Goal: Entertainment & Leisure: Consume media (video, audio)

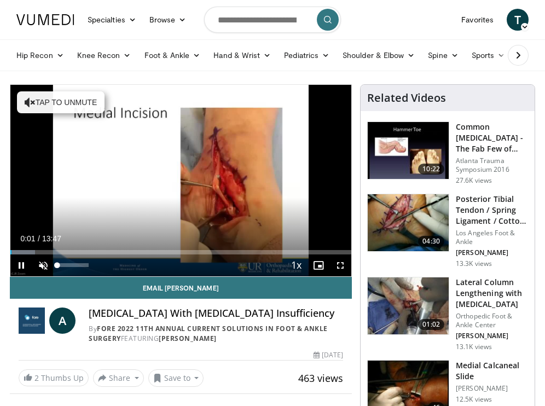
click at [42, 268] on span "Video Player" at bounding box center [43, 265] width 22 height 22
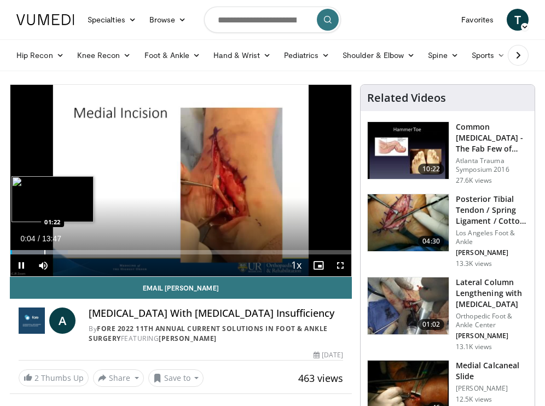
click at [44, 251] on div "Progress Bar" at bounding box center [44, 252] width 1 height 4
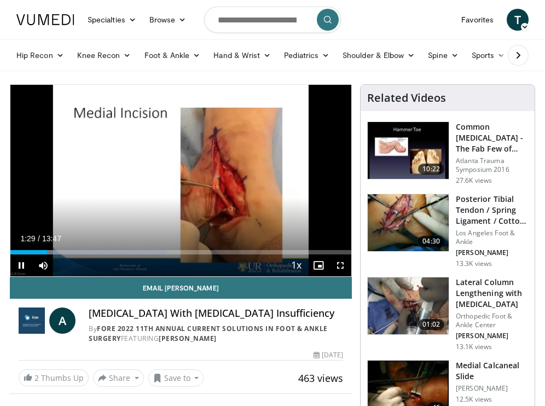
click at [340, 263] on span "Video Player" at bounding box center [340, 265] width 22 height 22
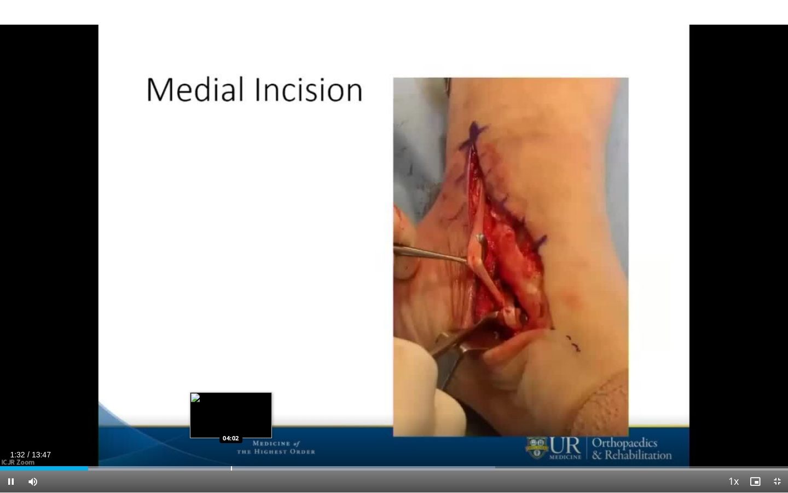
click at [231, 406] on div "Progress Bar" at bounding box center [231, 468] width 1 height 4
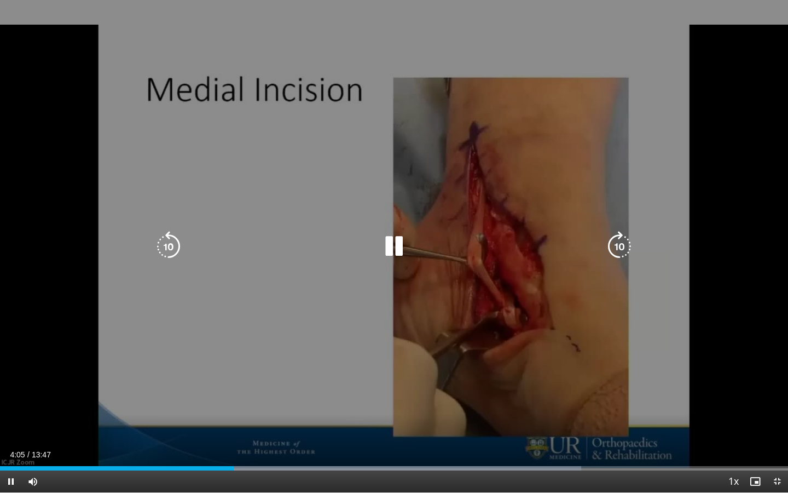
click at [261, 406] on div "Progress Bar" at bounding box center [290, 468] width 581 height 4
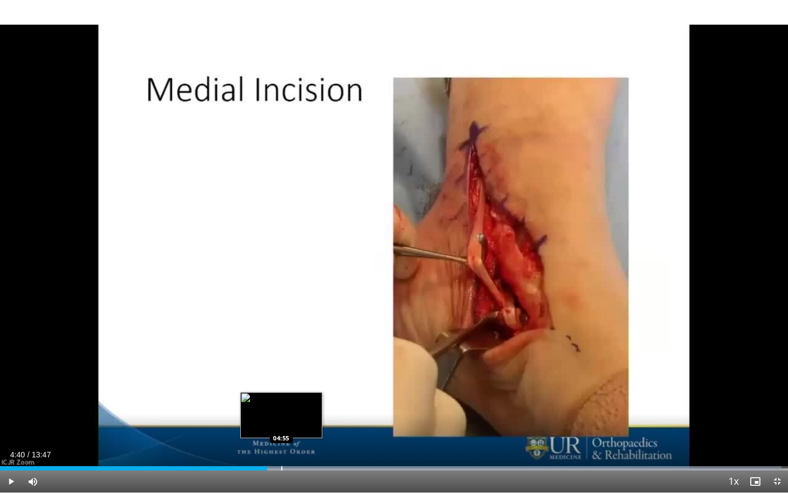
click at [281, 406] on div "Progress Bar" at bounding box center [281, 468] width 1 height 4
click at [291, 406] on div "Progress Bar" at bounding box center [291, 468] width 1 height 4
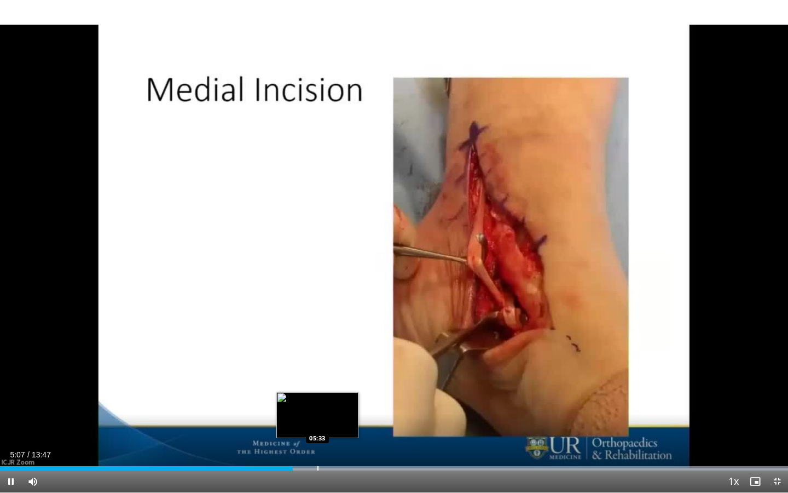
click at [317, 406] on div "Progress Bar" at bounding box center [317, 468] width 1 height 4
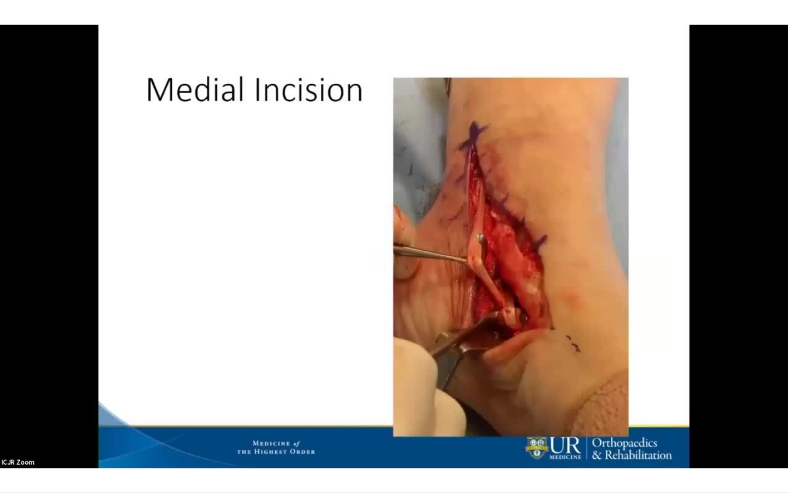
click at [342, 406] on video-js "**********" at bounding box center [394, 246] width 788 height 493
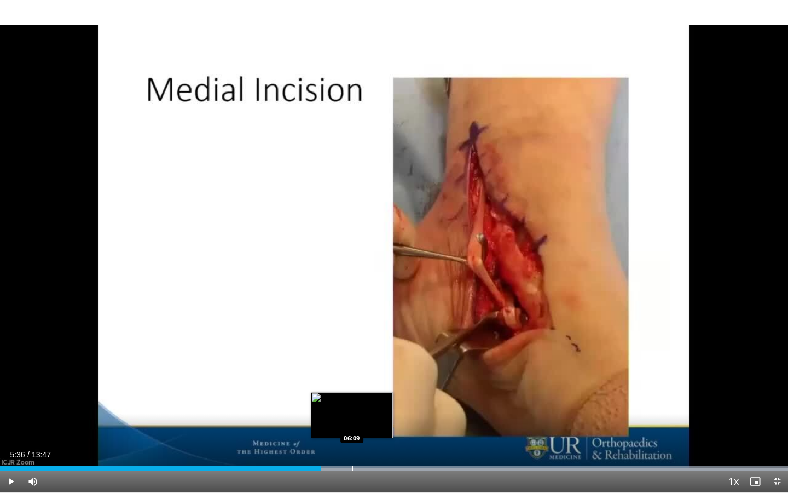
click at [352, 406] on div "Progress Bar" at bounding box center [352, 468] width 1 height 4
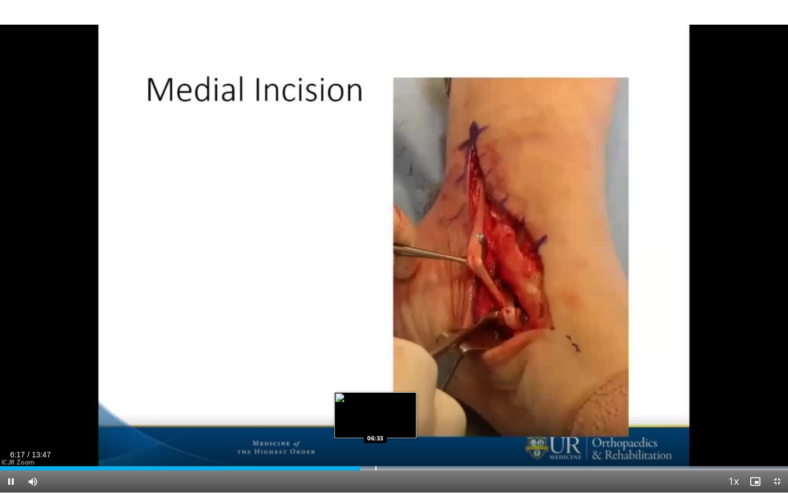
click at [376, 406] on div "Progress Bar" at bounding box center [375, 468] width 1 height 4
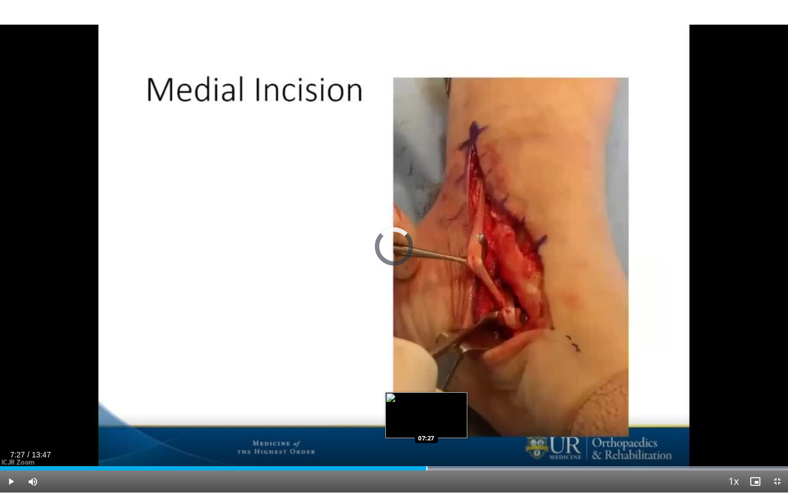
click at [426, 406] on div "Progress Bar" at bounding box center [426, 468] width 1 height 4
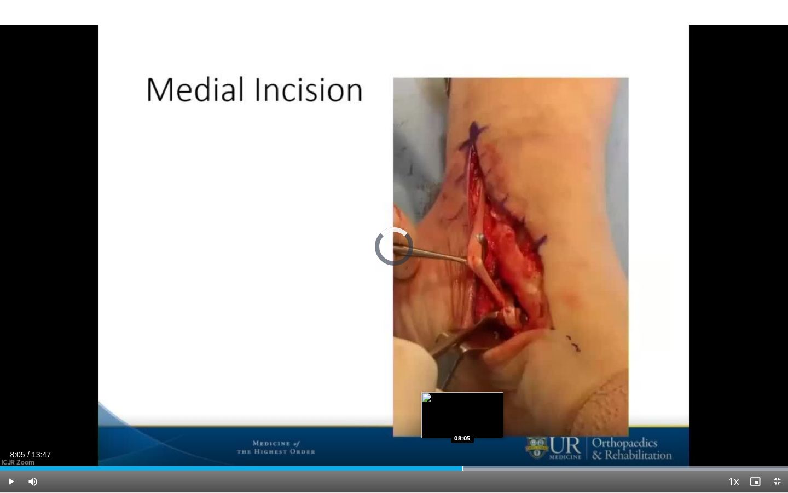
click at [462, 406] on div "Loaded : 99.99% 08:05 08:05" at bounding box center [394, 465] width 788 height 10
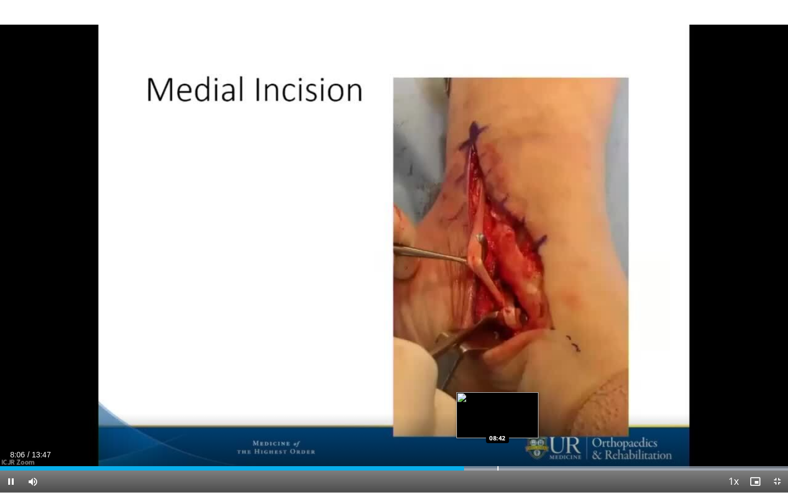
click at [498, 406] on div "Progress Bar" at bounding box center [497, 468] width 1 height 4
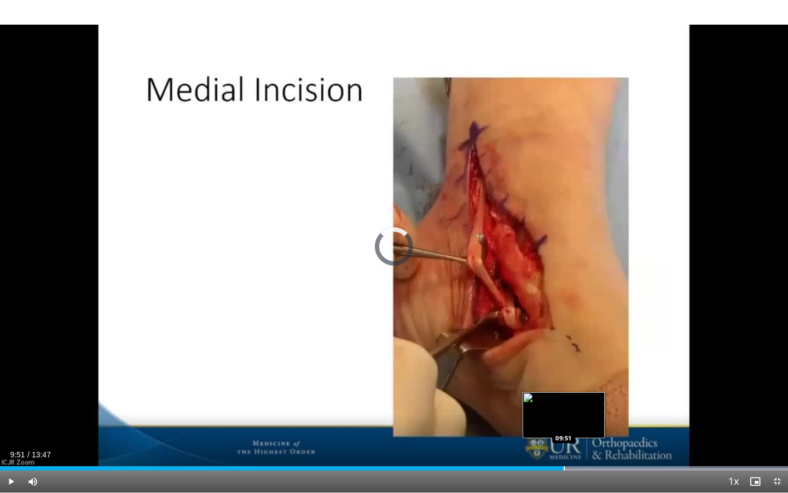
click at [545, 406] on div "Progress Bar" at bounding box center [564, 468] width 1 height 4
click at [545, 406] on div "Progress Bar" at bounding box center [571, 468] width 1 height 4
click at [545, 406] on div "Progress Bar" at bounding box center [579, 468] width 1 height 4
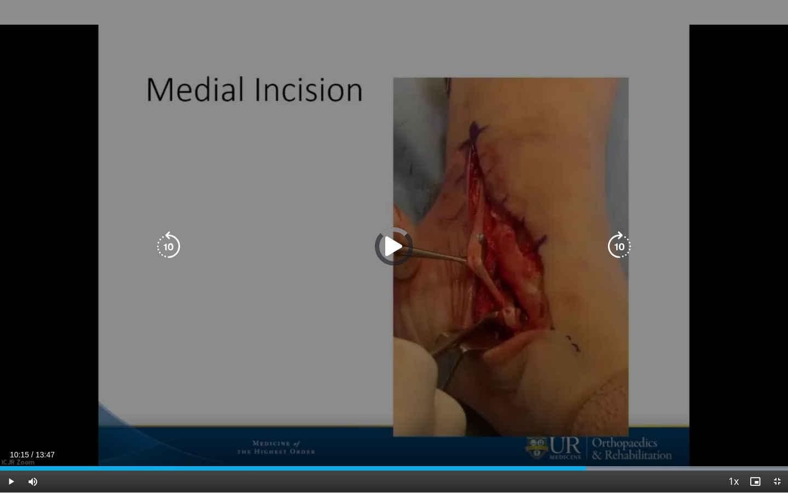
click at [545, 406] on div "Loaded : 99.99% 10:15 10:07" at bounding box center [394, 468] width 788 height 4
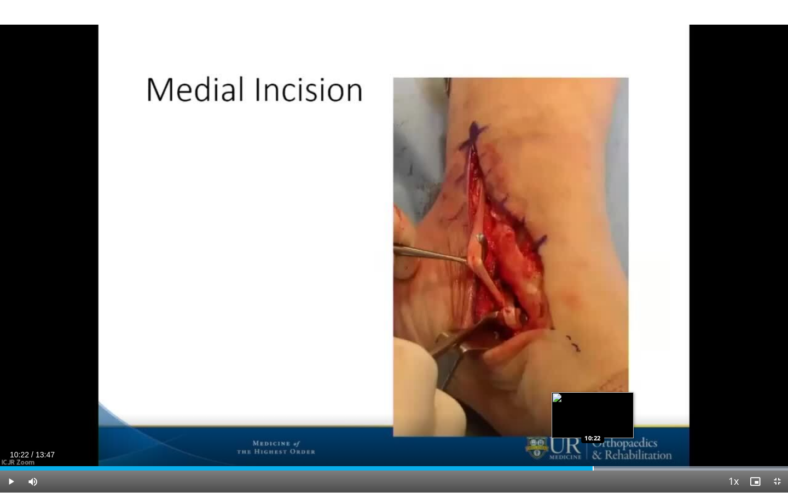
click at [545, 406] on div "Progress Bar" at bounding box center [593, 468] width 1 height 4
click at [545, 406] on div "Progress Bar" at bounding box center [604, 468] width 1 height 4
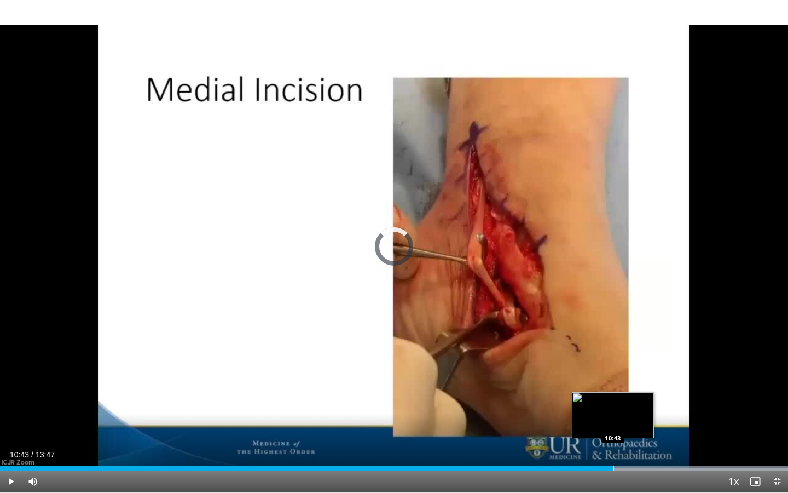
click at [545, 406] on div "Progress Bar" at bounding box center [613, 468] width 1 height 4
click at [545, 406] on div "Progress Bar" at bounding box center [624, 468] width 1 height 4
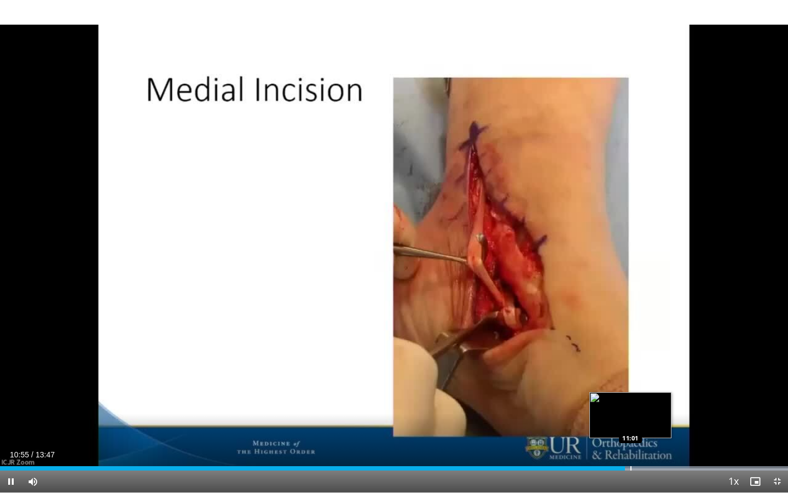
click at [545, 406] on div "Progress Bar" at bounding box center [630, 468] width 1 height 4
click at [545, 406] on div "Progress Bar" at bounding box center [638, 468] width 1 height 4
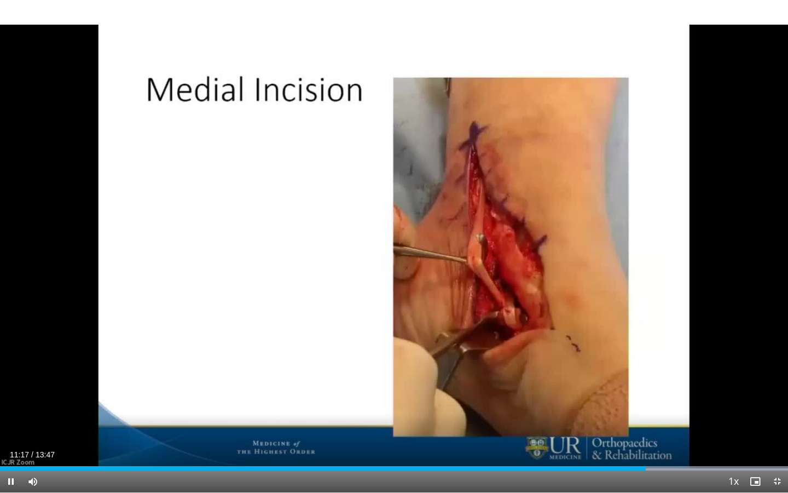
click at [545, 406] on span "Video Player" at bounding box center [777, 481] width 22 height 22
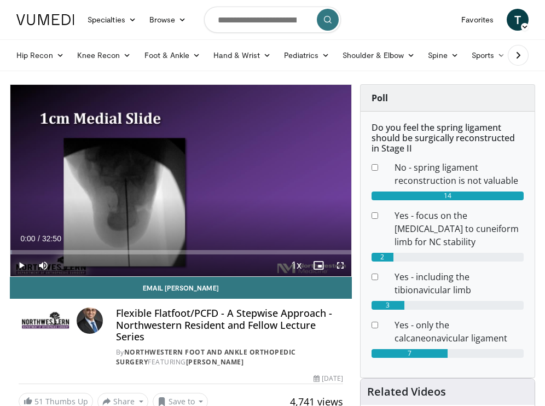
click at [20, 264] on span "Video Player" at bounding box center [21, 265] width 22 height 22
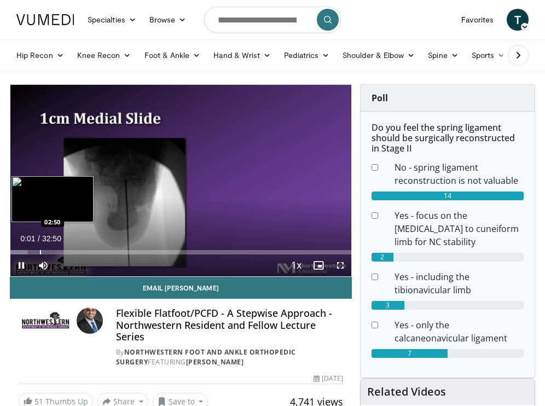
click at [40, 254] on div "Progress Bar" at bounding box center [40, 252] width 1 height 4
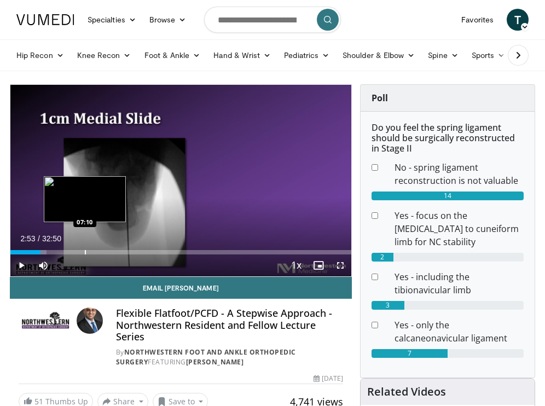
click at [85, 251] on div "Progress Bar" at bounding box center [85, 252] width 1 height 4
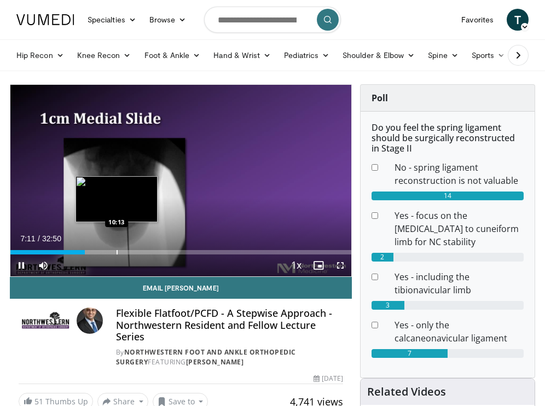
click at [117, 251] on div "Progress Bar" at bounding box center [117, 252] width 1 height 4
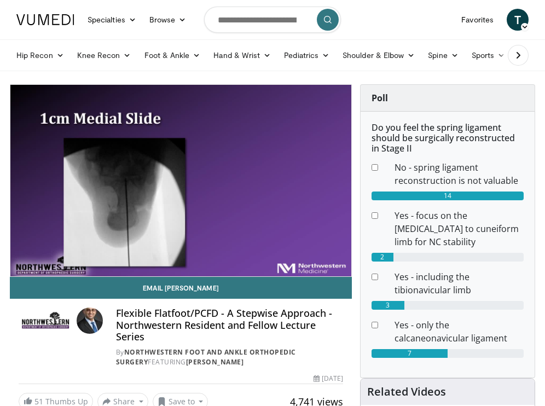
click at [192, 252] on div "10 seconds Tap to unmute" at bounding box center [180, 181] width 341 height 192
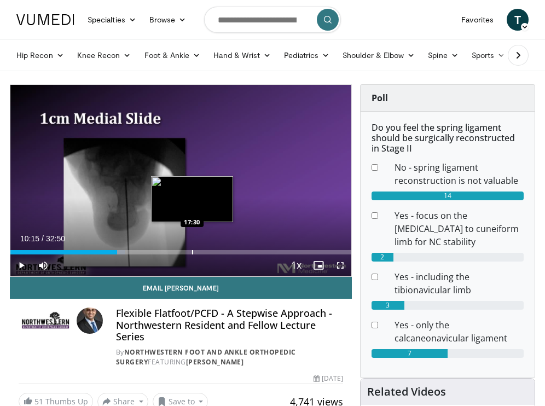
click at [192, 253] on div "Progress Bar" at bounding box center [192, 252] width 1 height 4
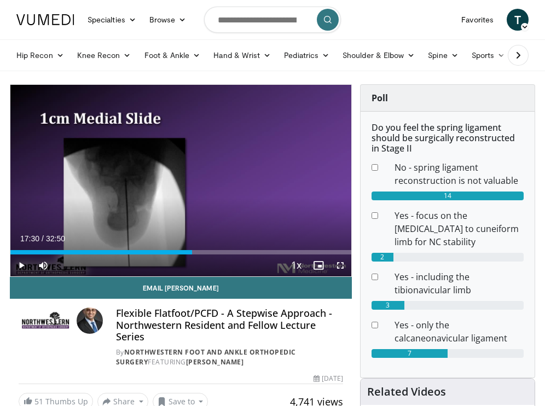
click at [24, 264] on span "Video Player" at bounding box center [21, 265] width 22 height 22
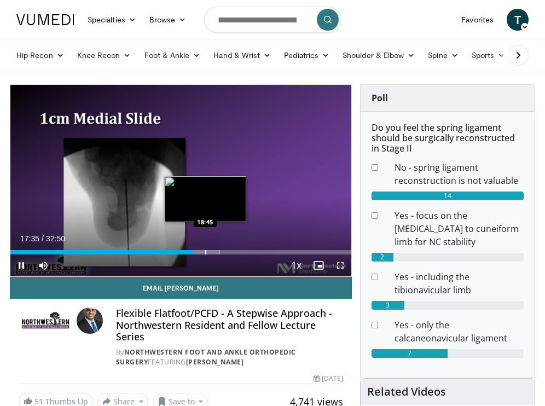
click at [205, 254] on div "Progress Bar" at bounding box center [205, 252] width 1 height 4
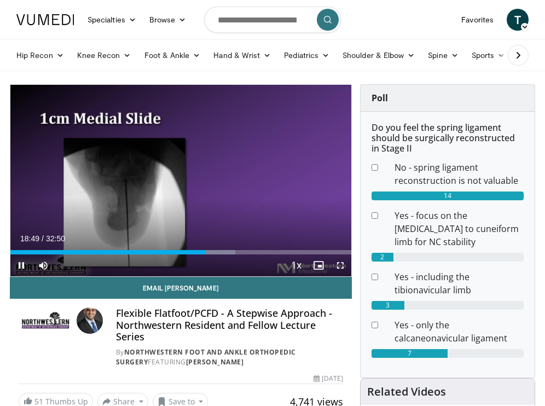
click at [341, 263] on span "Video Player" at bounding box center [340, 265] width 22 height 22
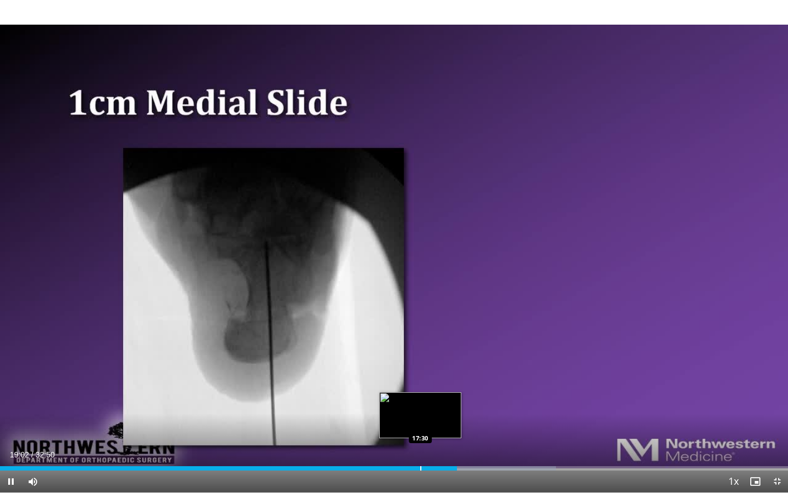
click at [420, 406] on video-js "**********" at bounding box center [394, 246] width 788 height 493
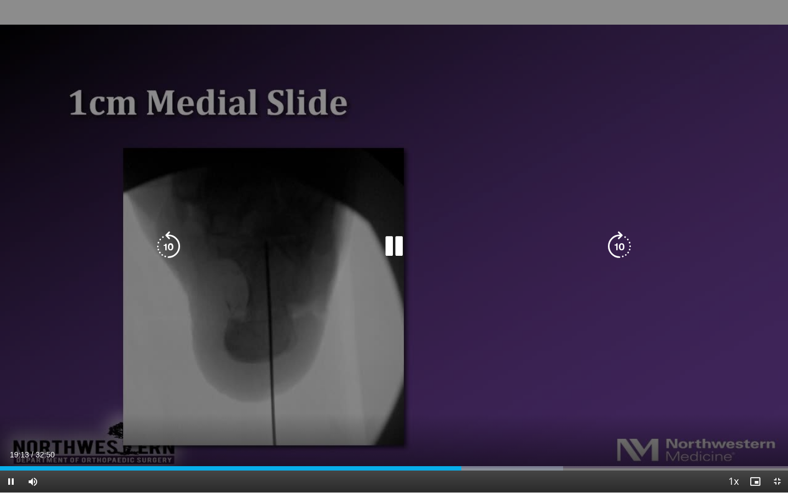
click at [420, 406] on div "Loaded : 71.43% 19:13 17:28" at bounding box center [394, 465] width 788 height 10
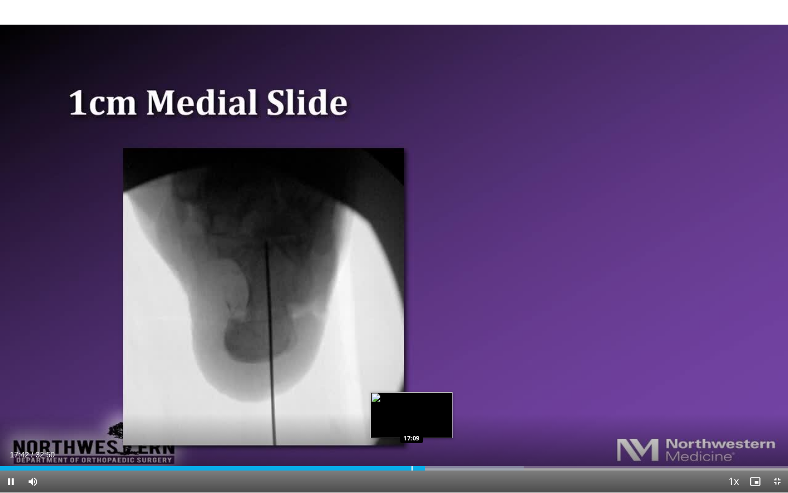
click at [412, 406] on div "Progress Bar" at bounding box center [412, 468] width 1 height 4
click at [407, 406] on div "Progress Bar" at bounding box center [407, 468] width 1 height 4
click at [397, 406] on div "Progress Bar" at bounding box center [397, 468] width 1 height 4
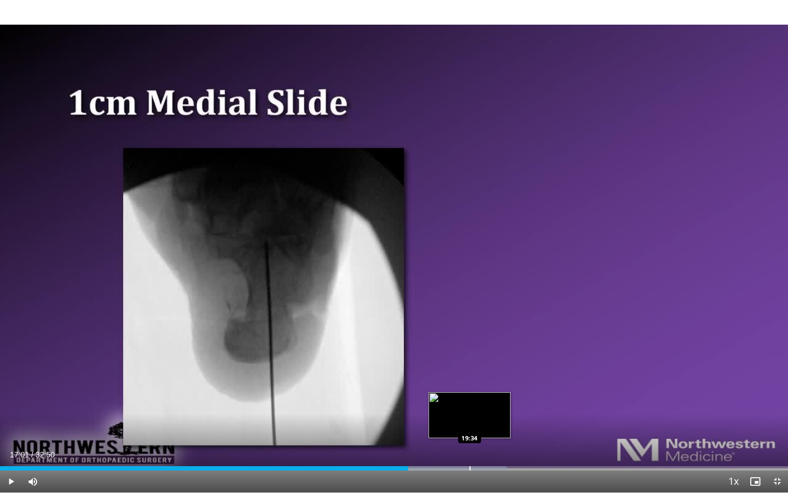
click at [470, 406] on div "Progress Bar" at bounding box center [470, 468] width 1 height 4
click at [476, 406] on div "Progress Bar" at bounding box center [476, 468] width 1 height 4
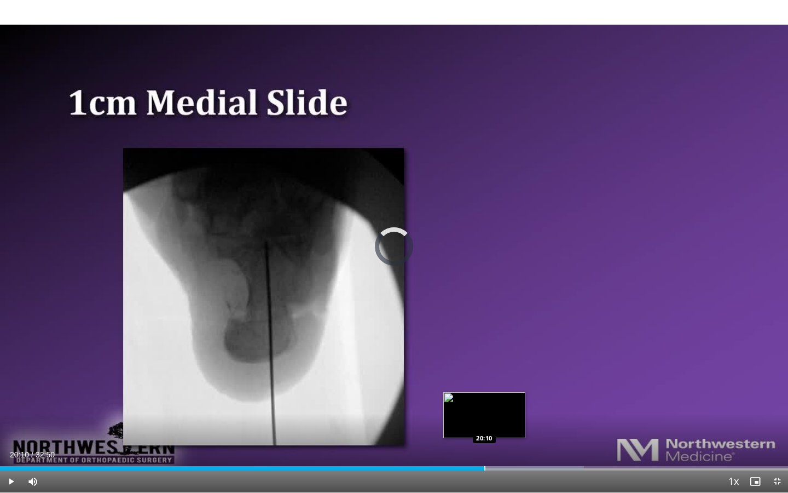
click at [484, 406] on div "Progress Bar" at bounding box center [484, 468] width 1 height 4
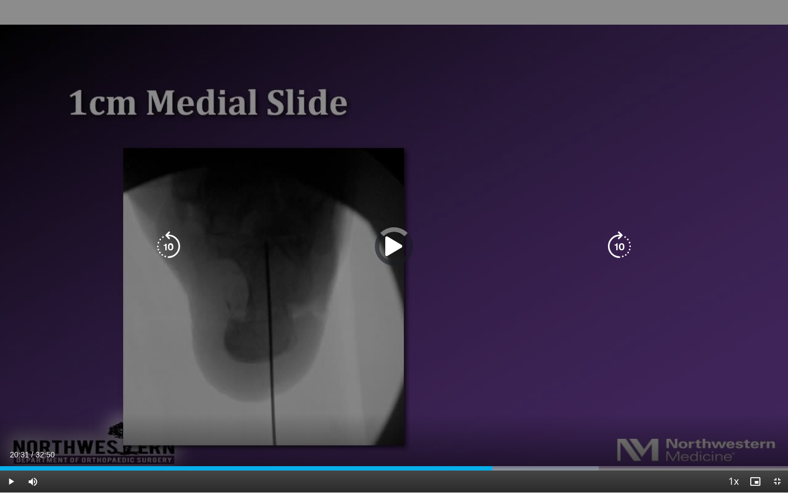
click at [493, 406] on div "Progress Bar" at bounding box center [532, 468] width 132 height 4
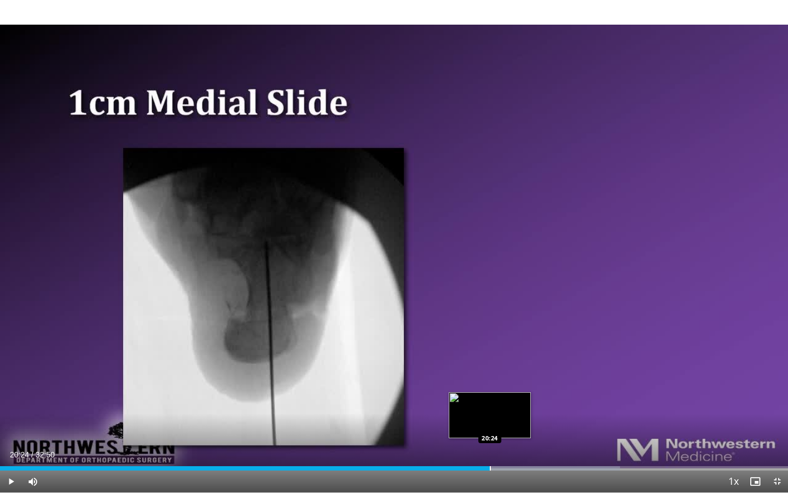
click at [490, 406] on div "Progress Bar" at bounding box center [490, 468] width 1 height 4
click at [484, 406] on div "Progress Bar" at bounding box center [484, 468] width 1 height 4
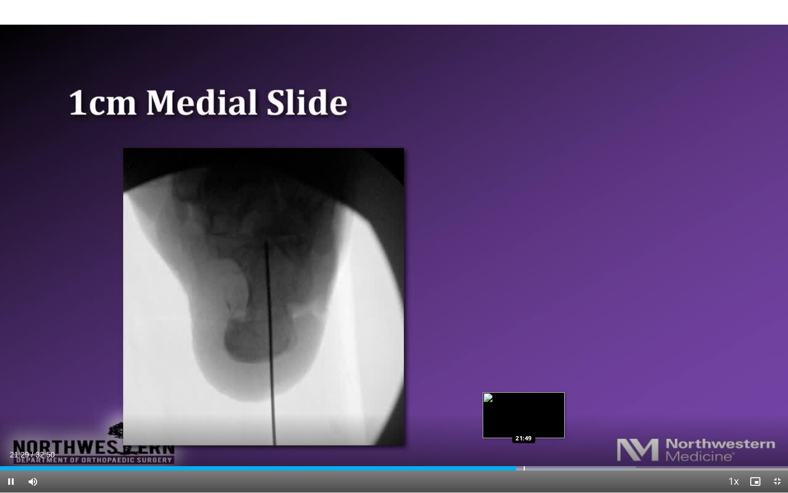
click at [524, 406] on div "Progress Bar" at bounding box center [524, 468] width 1 height 4
click at [533, 406] on div "Progress Bar" at bounding box center [533, 468] width 1 height 4
click at [545, 406] on div "Progress Bar" at bounding box center [547, 468] width 1 height 4
click at [545, 406] on div "Current Time 22:48 / Duration 32:50 Pause Skip Backward Skip Forward Mute 39% L…" at bounding box center [394, 481] width 788 height 22
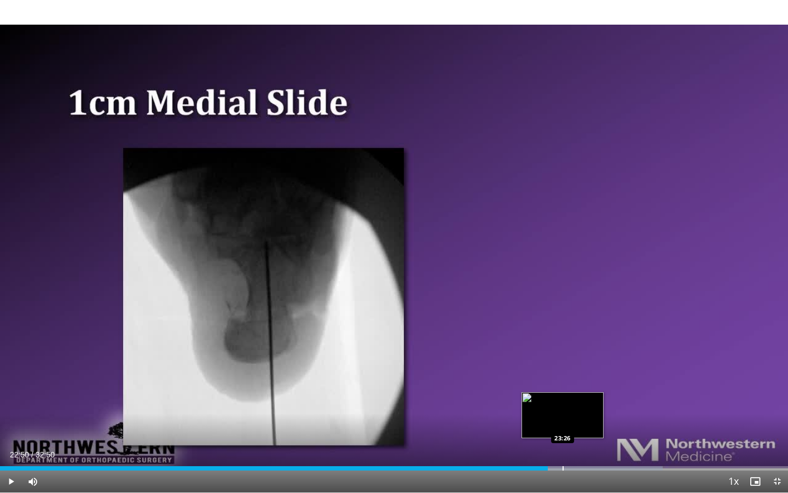
click at [545, 406] on div "Progress Bar" at bounding box center [563, 468] width 1 height 4
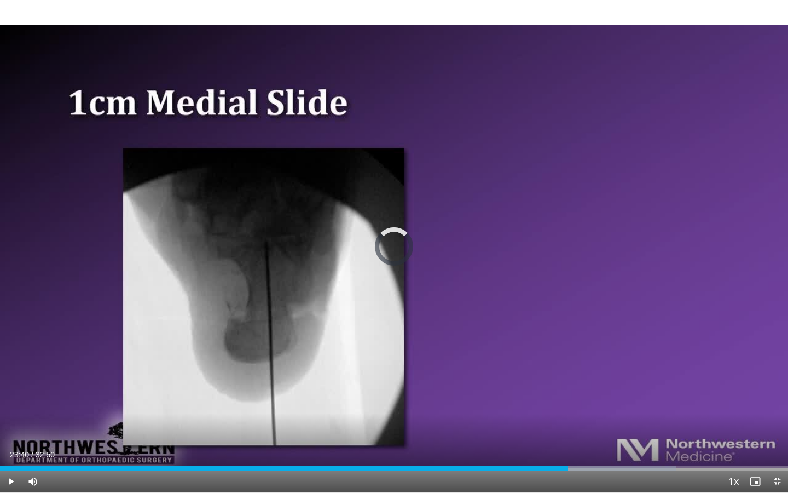
click at [545, 406] on div "Progress Bar" at bounding box center [568, 468] width 1 height 4
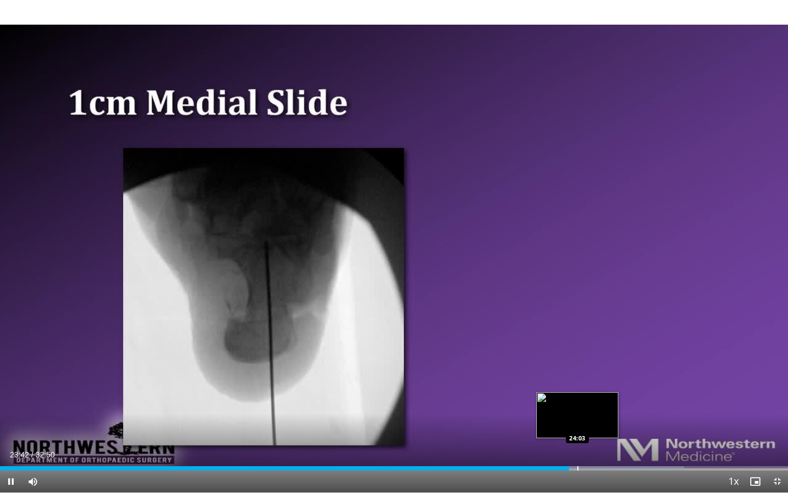
click at [545, 406] on div "Progress Bar" at bounding box center [577, 468] width 1 height 4
click at [545, 406] on div "Progress Bar" at bounding box center [592, 468] width 1 height 4
click at [545, 406] on div "Progress Bar" at bounding box center [604, 468] width 1 height 4
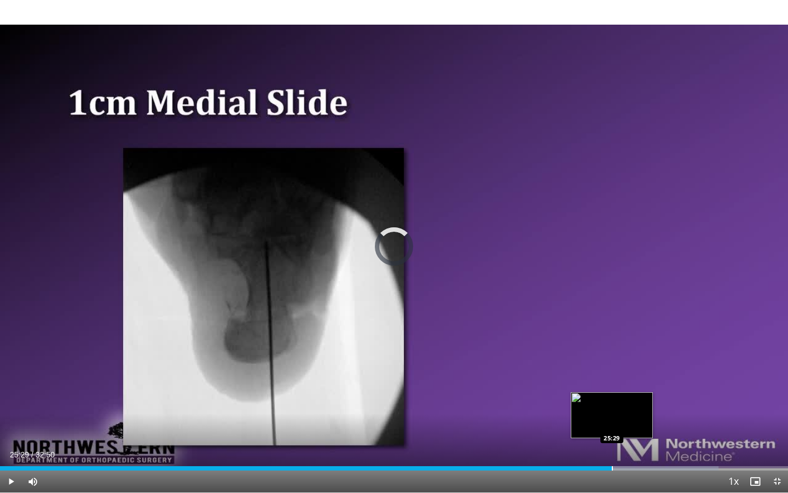
click at [545, 406] on div "Progress Bar" at bounding box center [612, 468] width 1 height 4
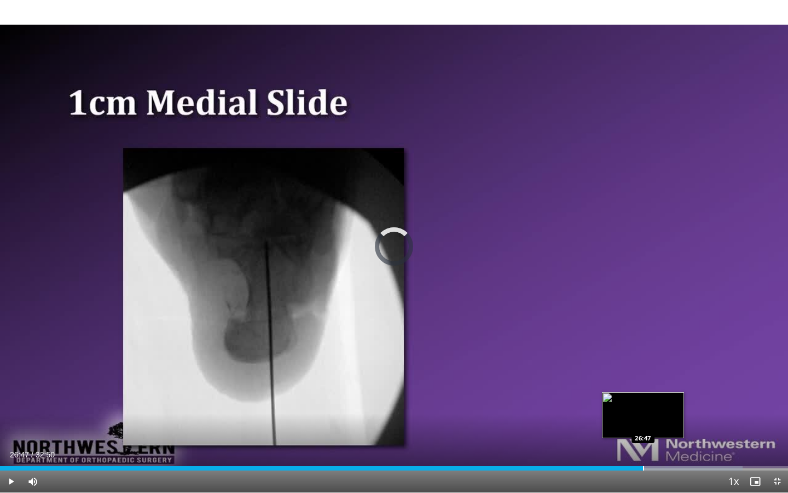
click at [545, 406] on div "Progress Bar" at bounding box center [643, 468] width 1 height 4
click at [545, 406] on div "Progress Bar" at bounding box center [652, 468] width 1 height 4
click at [545, 406] on div "Progress Bar" at bounding box center [663, 468] width 1 height 4
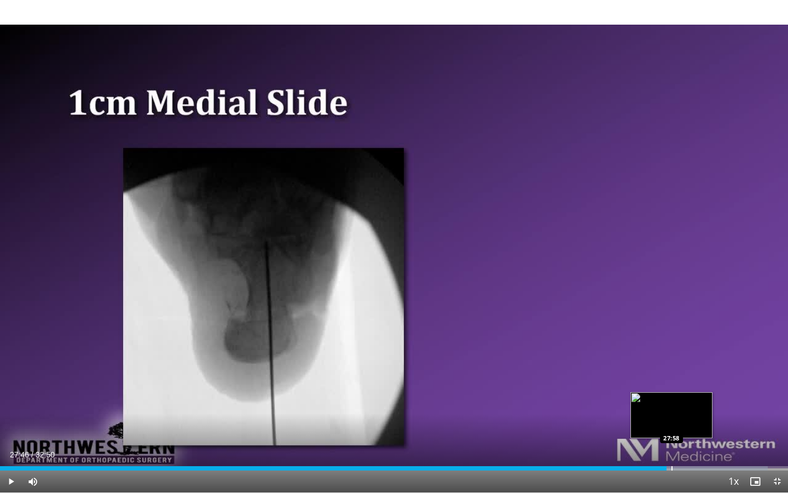
click at [545, 406] on div "Progress Bar" at bounding box center [672, 468] width 1 height 4
click at [545, 406] on div "Progress Bar" at bounding box center [680, 468] width 1 height 4
click at [545, 406] on div "Progress Bar" at bounding box center [691, 468] width 1 height 4
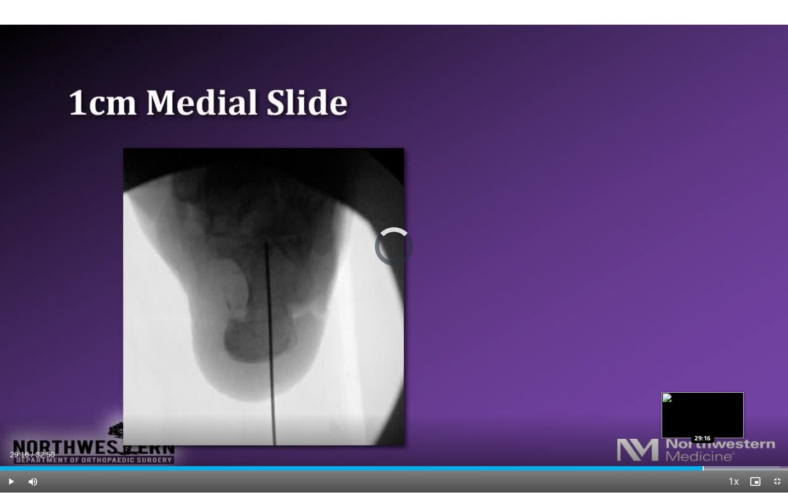
click at [545, 406] on div "Progress Bar" at bounding box center [703, 468] width 1 height 4
click at [545, 406] on div "Progress Bar" at bounding box center [722, 468] width 1 height 4
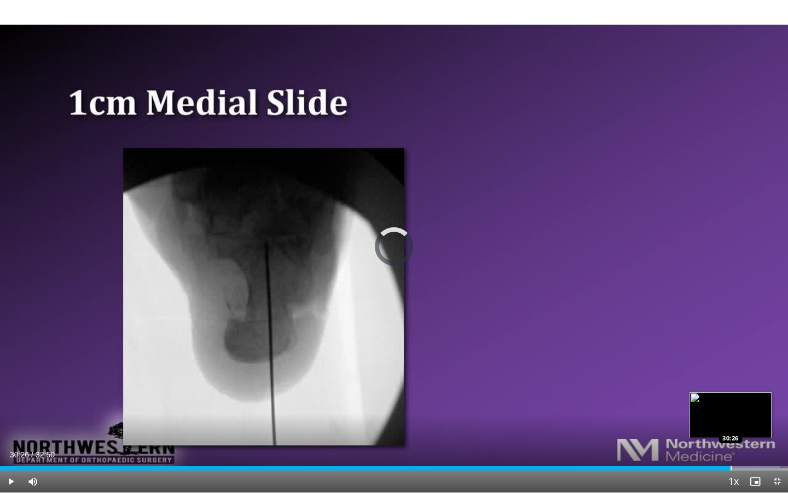
click at [545, 406] on div "Progress Bar" at bounding box center [731, 468] width 1 height 4
click at [545, 406] on div "10 seconds Tap to unmute" at bounding box center [394, 246] width 788 height 492
click at [545, 406] on div "Progress Bar" at bounding box center [747, 468] width 1 height 4
click at [545, 406] on div "Progress Bar" at bounding box center [756, 468] width 1 height 4
click at [545, 406] on div "31:31" at bounding box center [378, 468] width 756 height 4
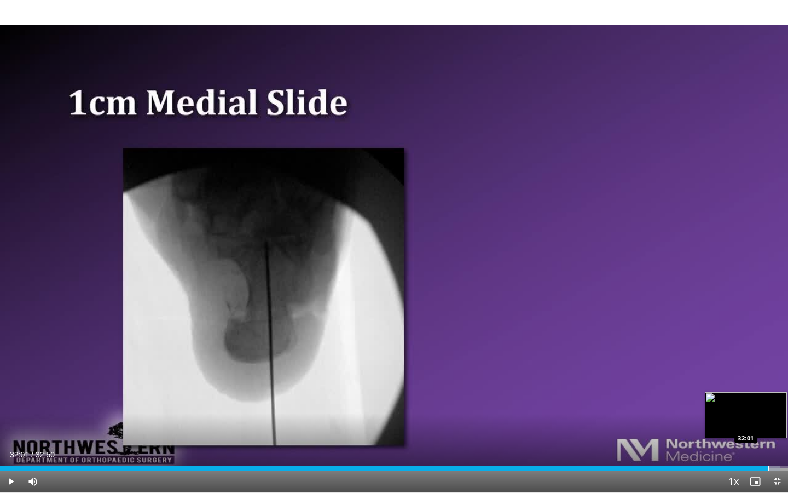
click at [545, 406] on div "Progress Bar" at bounding box center [768, 468] width 1 height 4
click at [545, 406] on span "Video Player" at bounding box center [777, 481] width 22 height 22
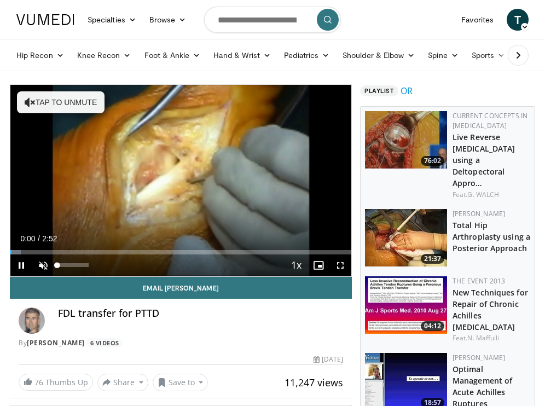
click at [39, 265] on span "Video Player" at bounding box center [43, 265] width 22 height 22
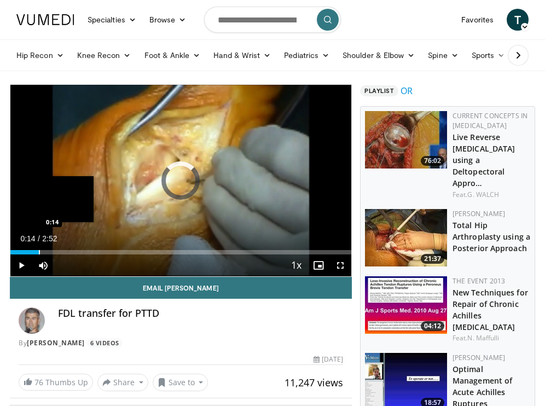
click at [39, 252] on div "Progress Bar" at bounding box center [39, 252] width 1 height 4
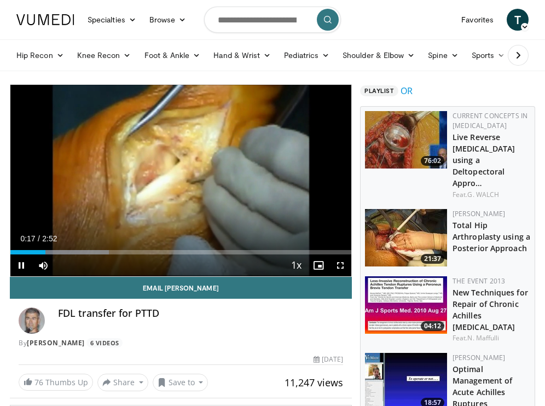
click at [63, 254] on div "Current Time 0:17 / Duration 2:52 Pause Skip Backward Skip Forward Mute Loaded …" at bounding box center [180, 265] width 341 height 22
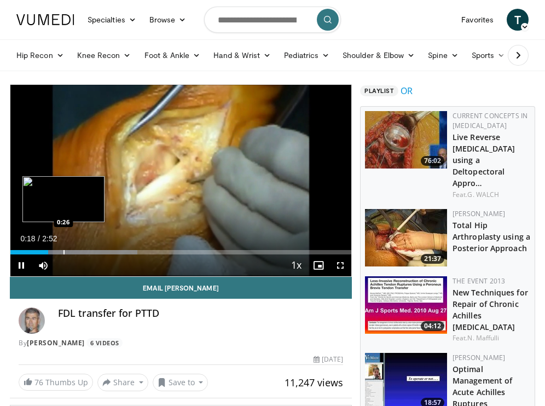
click at [63, 252] on div "Progress Bar" at bounding box center [63, 252] width 1 height 4
